Goal: Navigation & Orientation: Find specific page/section

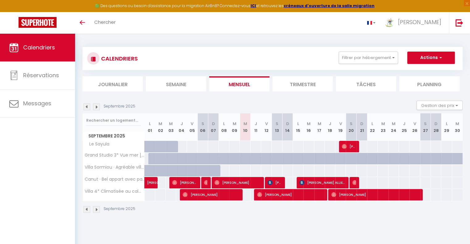
click at [85, 107] on img at bounding box center [86, 107] width 7 height 7
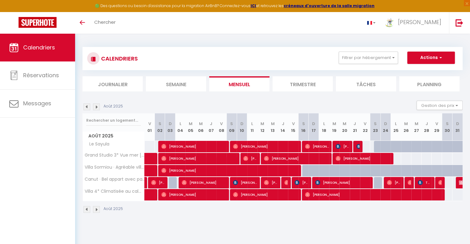
click at [85, 107] on img at bounding box center [86, 107] width 7 height 7
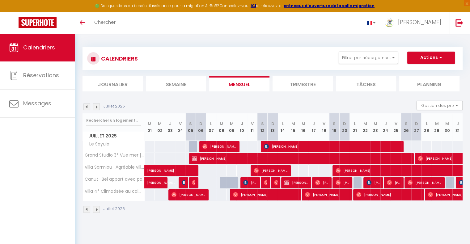
click at [85, 107] on img at bounding box center [86, 107] width 7 height 7
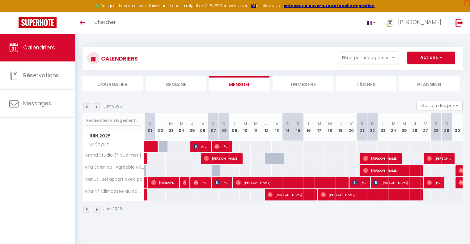
click at [86, 105] on img at bounding box center [86, 107] width 7 height 7
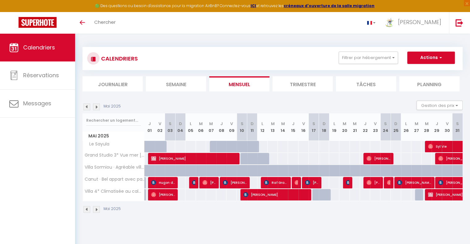
click at [86, 105] on img at bounding box center [86, 107] width 7 height 7
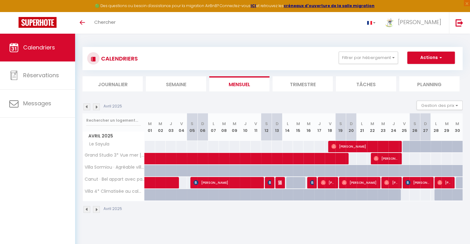
click at [96, 107] on img at bounding box center [96, 107] width 7 height 7
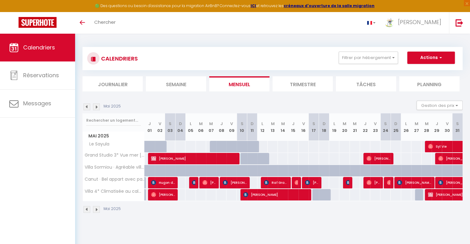
click at [96, 107] on img at bounding box center [96, 107] width 7 height 7
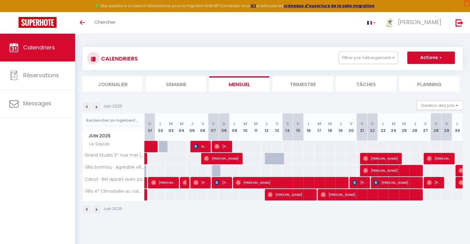
click at [96, 107] on img at bounding box center [96, 107] width 7 height 7
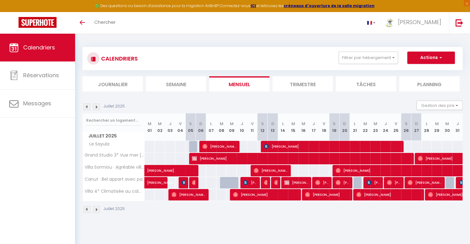
click at [86, 107] on img at bounding box center [86, 107] width 7 height 7
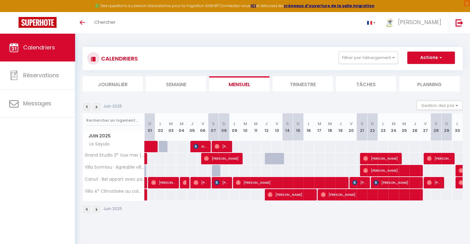
click at [96, 107] on img at bounding box center [96, 107] width 7 height 7
